Goal: Transaction & Acquisition: Subscribe to service/newsletter

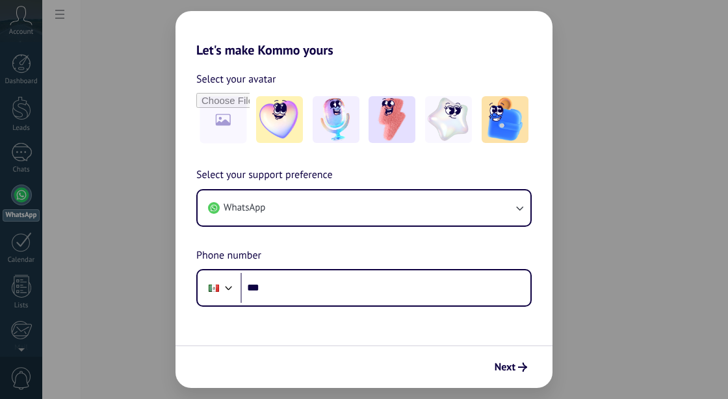
click at [136, 319] on div "Let's make Kommo yours Select your avatar Select your support preference WhatsA…" at bounding box center [364, 199] width 728 height 399
click at [21, 20] on div "Let's make Kommo yours Select your avatar Select your support preference WhatsA…" at bounding box center [364, 199] width 728 height 399
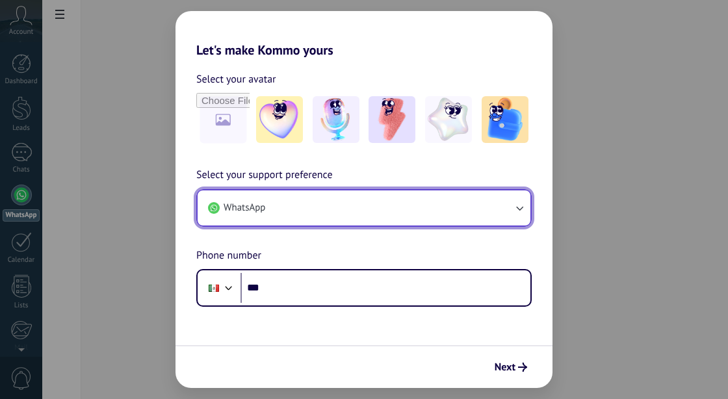
click at [522, 207] on icon "button" at bounding box center [519, 208] width 7 height 5
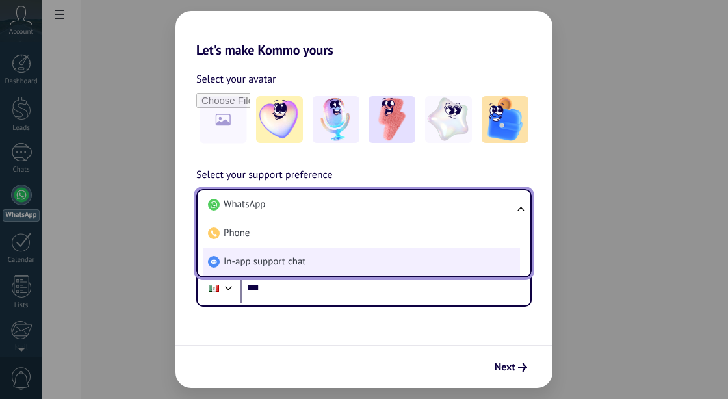
click at [265, 265] on span "In-app support chat" at bounding box center [264, 261] width 82 height 13
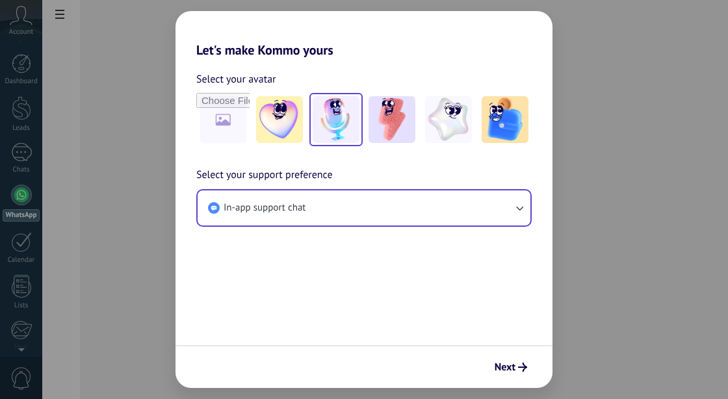
click at [337, 122] on img at bounding box center [335, 119] width 47 height 47
click at [519, 372] on button "Next" at bounding box center [511, 367] width 44 height 22
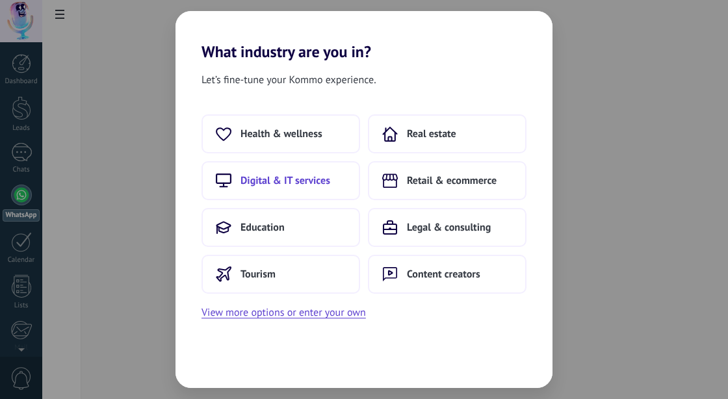
click at [289, 181] on span "Digital & IT services" at bounding box center [285, 180] width 90 height 13
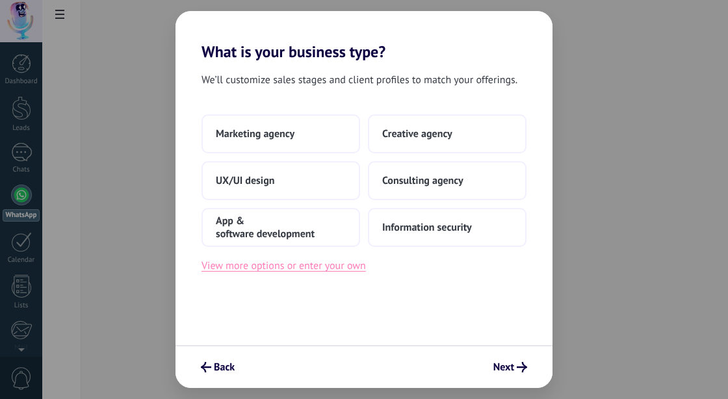
click at [292, 268] on button "View more options or enter your own" at bounding box center [283, 265] width 164 height 17
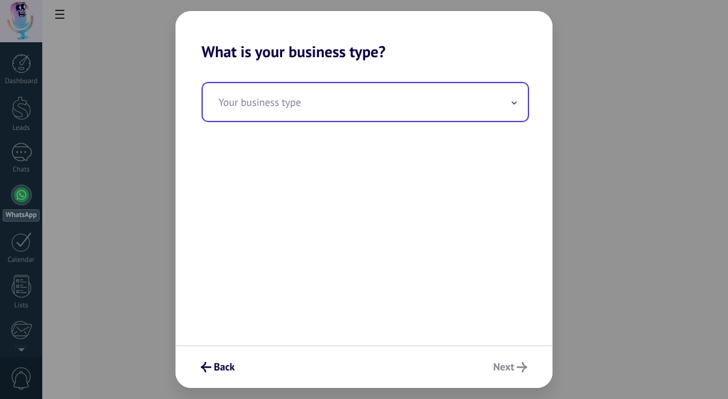
click at [514, 103] on icon at bounding box center [513, 102] width 5 height 3
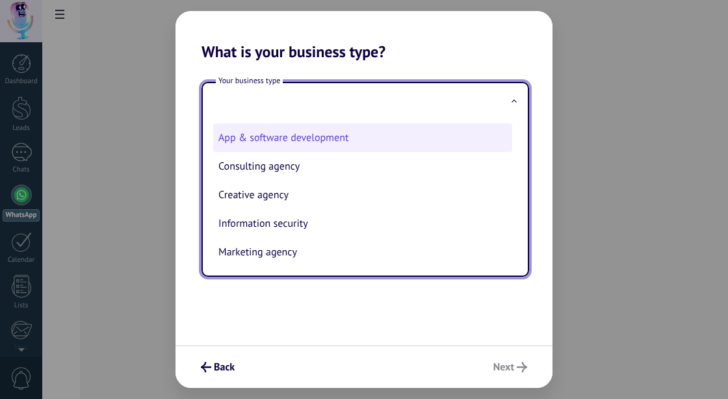
click at [294, 140] on li "App & software development" at bounding box center [362, 137] width 299 height 29
type input "**********"
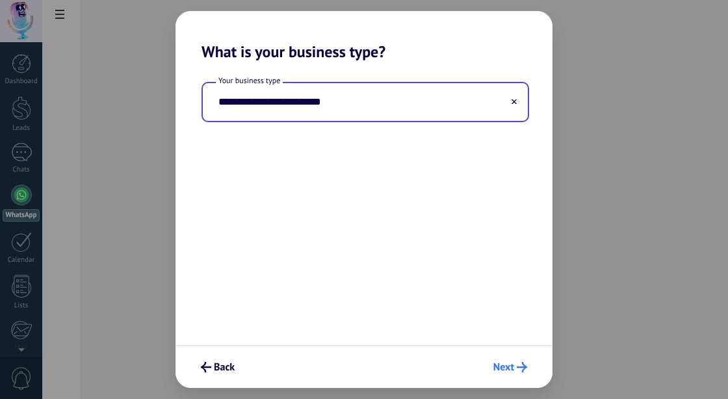
click at [502, 375] on button "Next" at bounding box center [509, 367] width 45 height 22
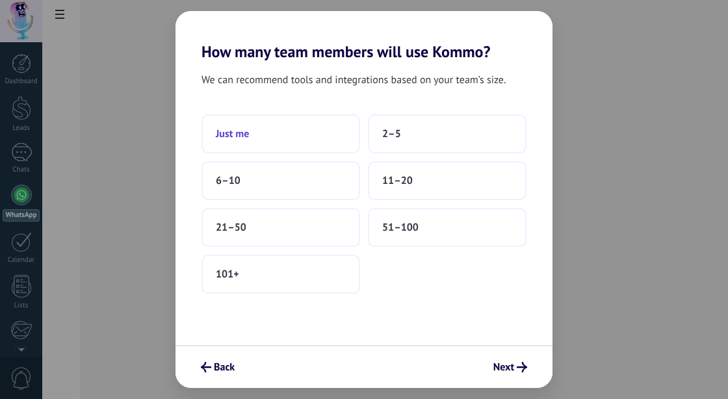
click at [287, 138] on button "Just me" at bounding box center [280, 133] width 159 height 39
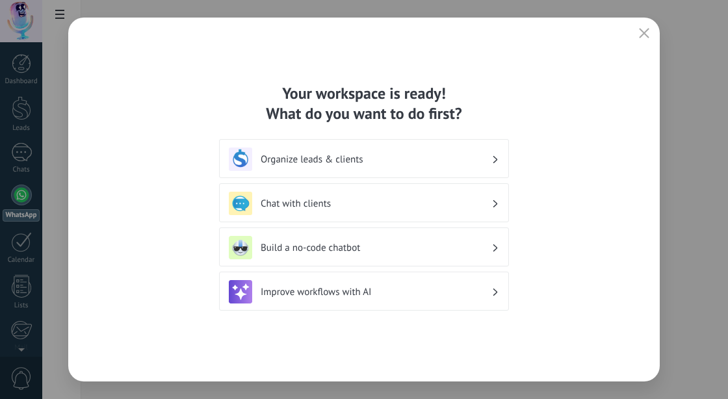
click at [646, 34] on icon "button" at bounding box center [644, 33] width 10 height 10
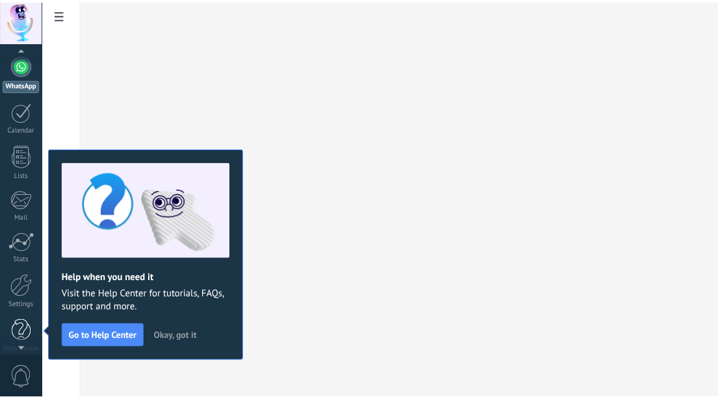
scroll to position [142, 0]
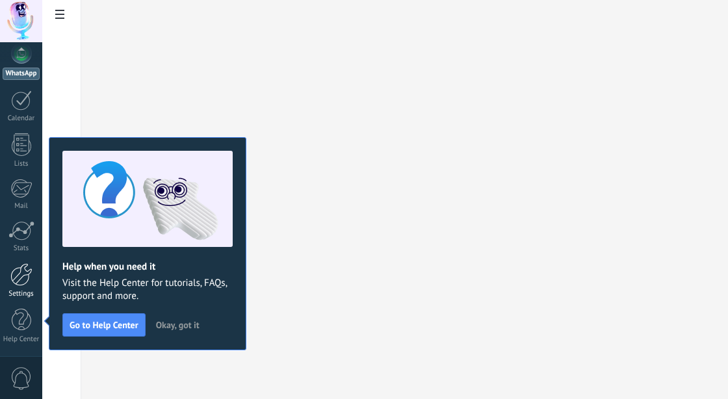
click at [20, 282] on div at bounding box center [21, 274] width 22 height 23
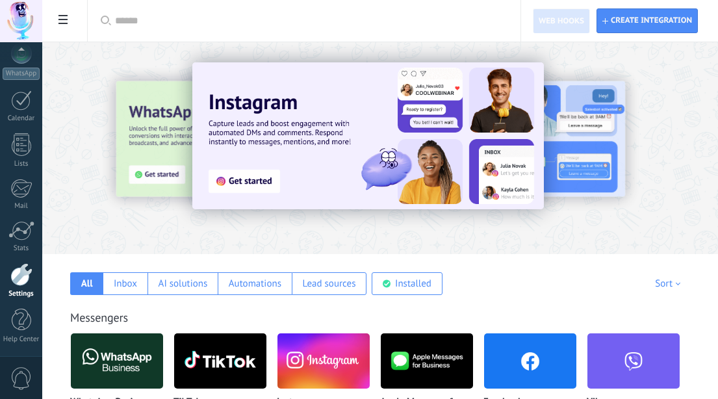
click at [62, 21] on use at bounding box center [62, 19] width 9 height 9
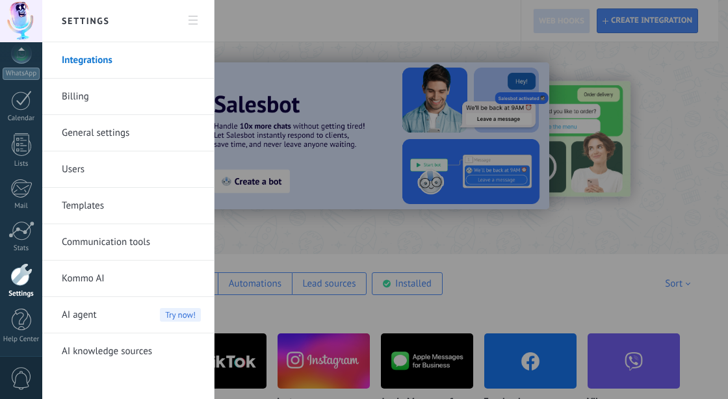
click at [80, 96] on link "Billing" at bounding box center [131, 97] width 139 height 36
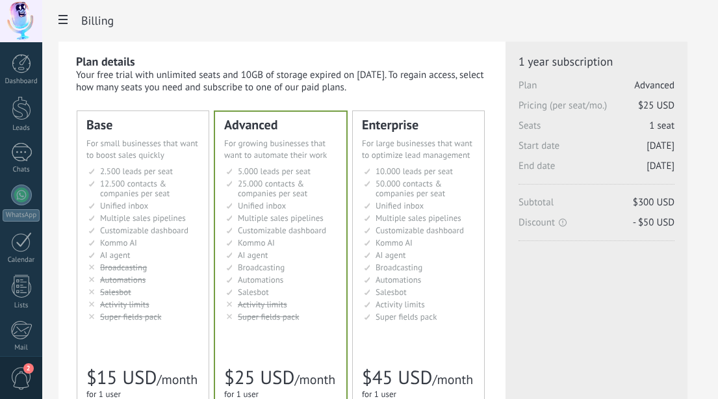
click at [140, 194] on span "12.500 contacts & companies per seat" at bounding box center [135, 188] width 70 height 21
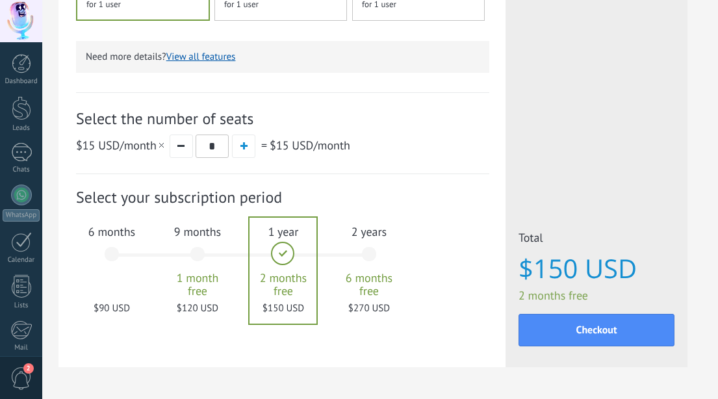
scroll to position [435, 0]
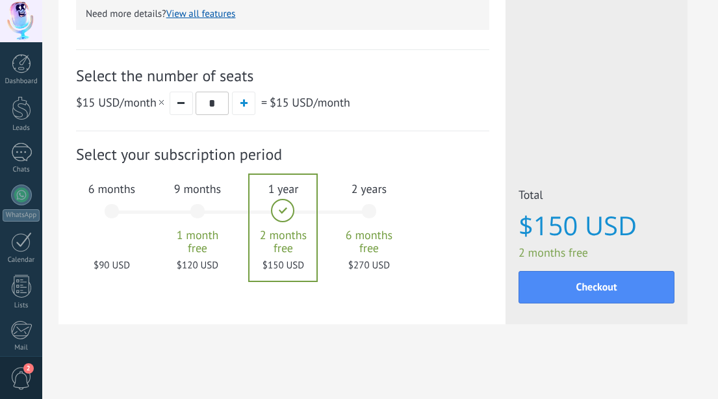
click at [110, 211] on div "6 months $90 USD" at bounding box center [112, 218] width 70 height 92
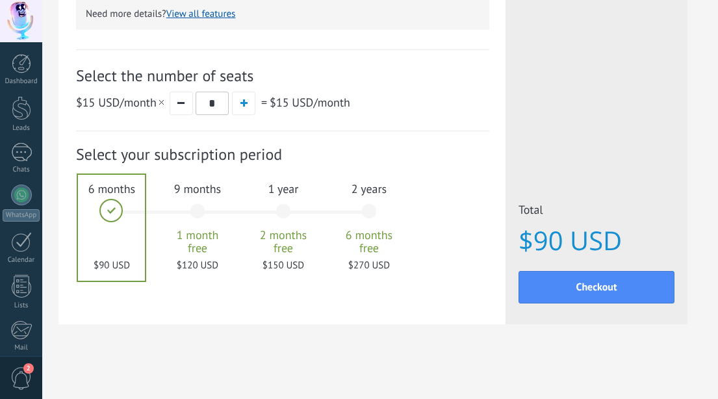
click at [283, 209] on div "1 year 2 months free $150 USD" at bounding box center [283, 218] width 70 height 92
